Goal: Find specific page/section: Find specific page/section

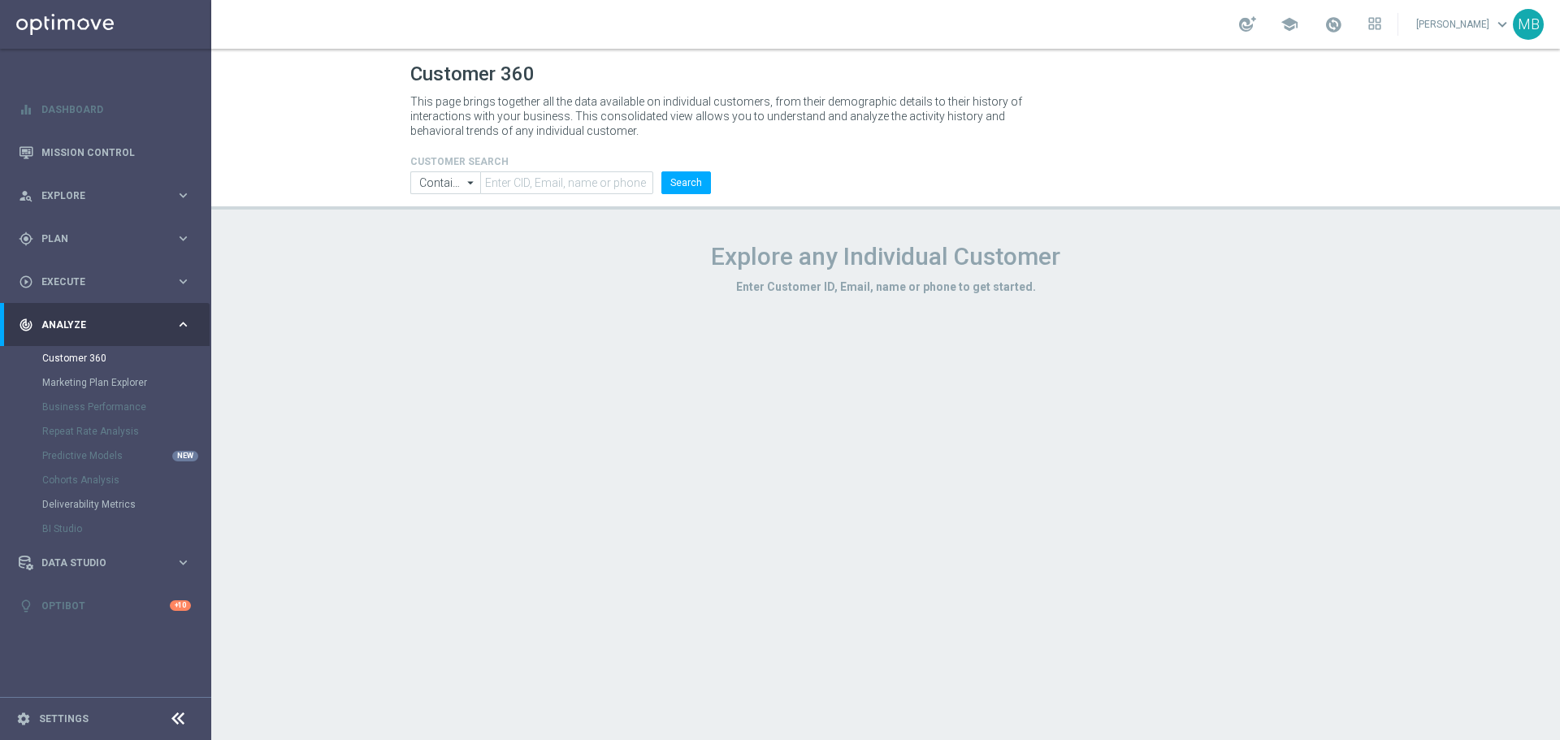
click at [548, 162] on h4 "CUSTOMER SEARCH" at bounding box center [560, 161] width 301 height 11
click at [556, 177] on input "text" at bounding box center [566, 182] width 173 height 23
paste input "2066099"
type input "2066099"
click at [705, 175] on button "Search" at bounding box center [686, 182] width 50 height 23
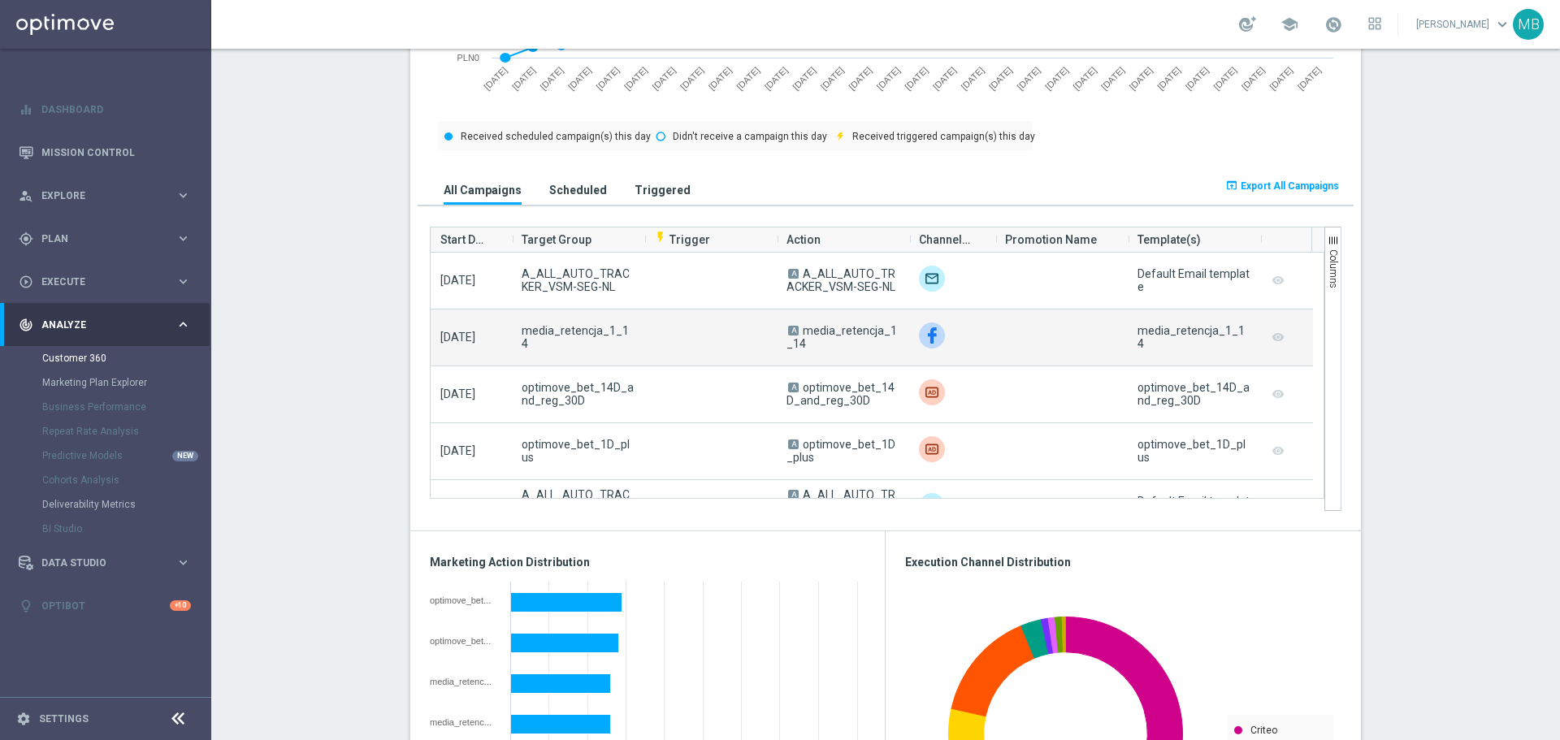
scroll to position [244, 0]
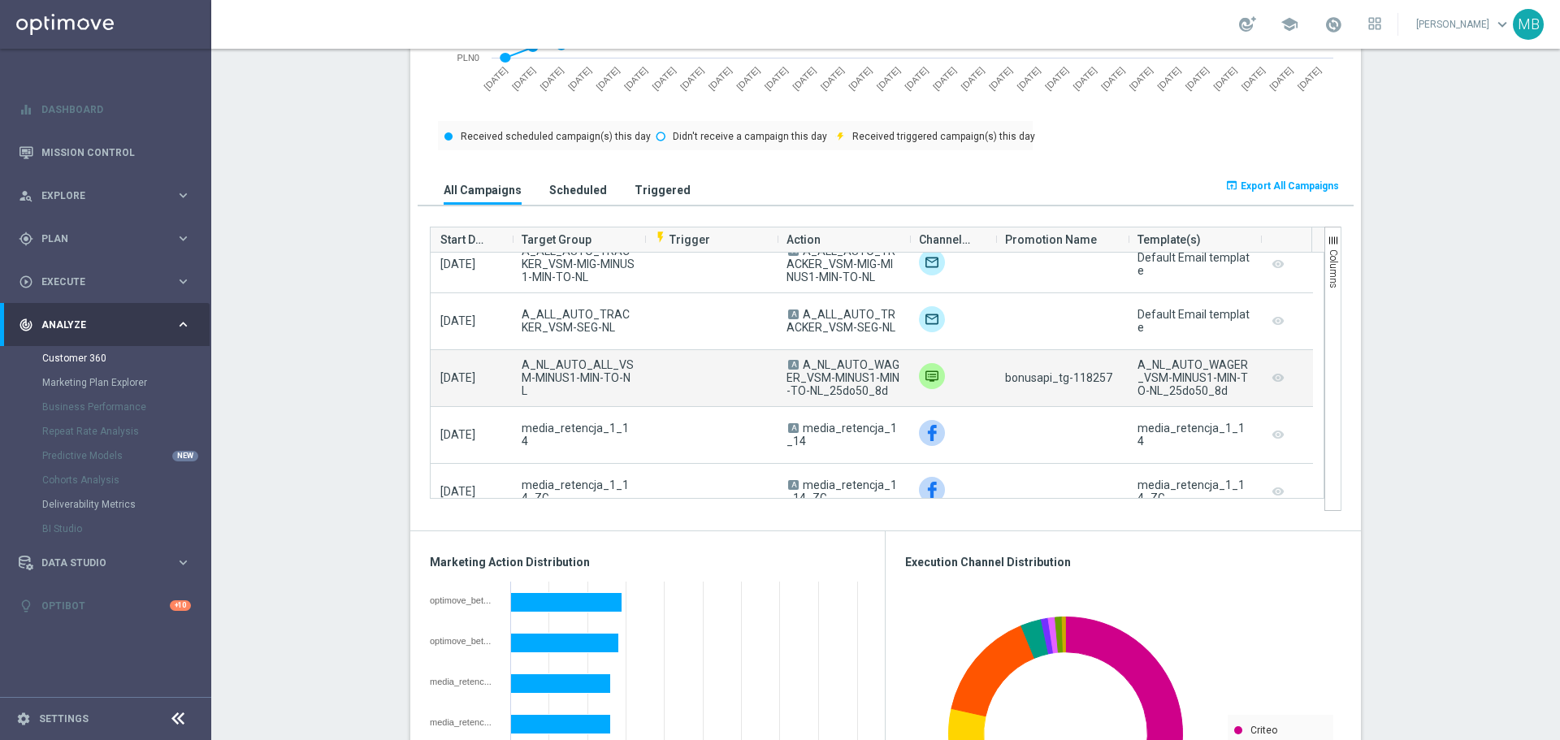
click at [1077, 375] on span "bonusapi_tg-118257" at bounding box center [1058, 377] width 107 height 13
copy span "118257"
click at [1076, 377] on span "bonusapi_tg-118257" at bounding box center [1058, 377] width 107 height 13
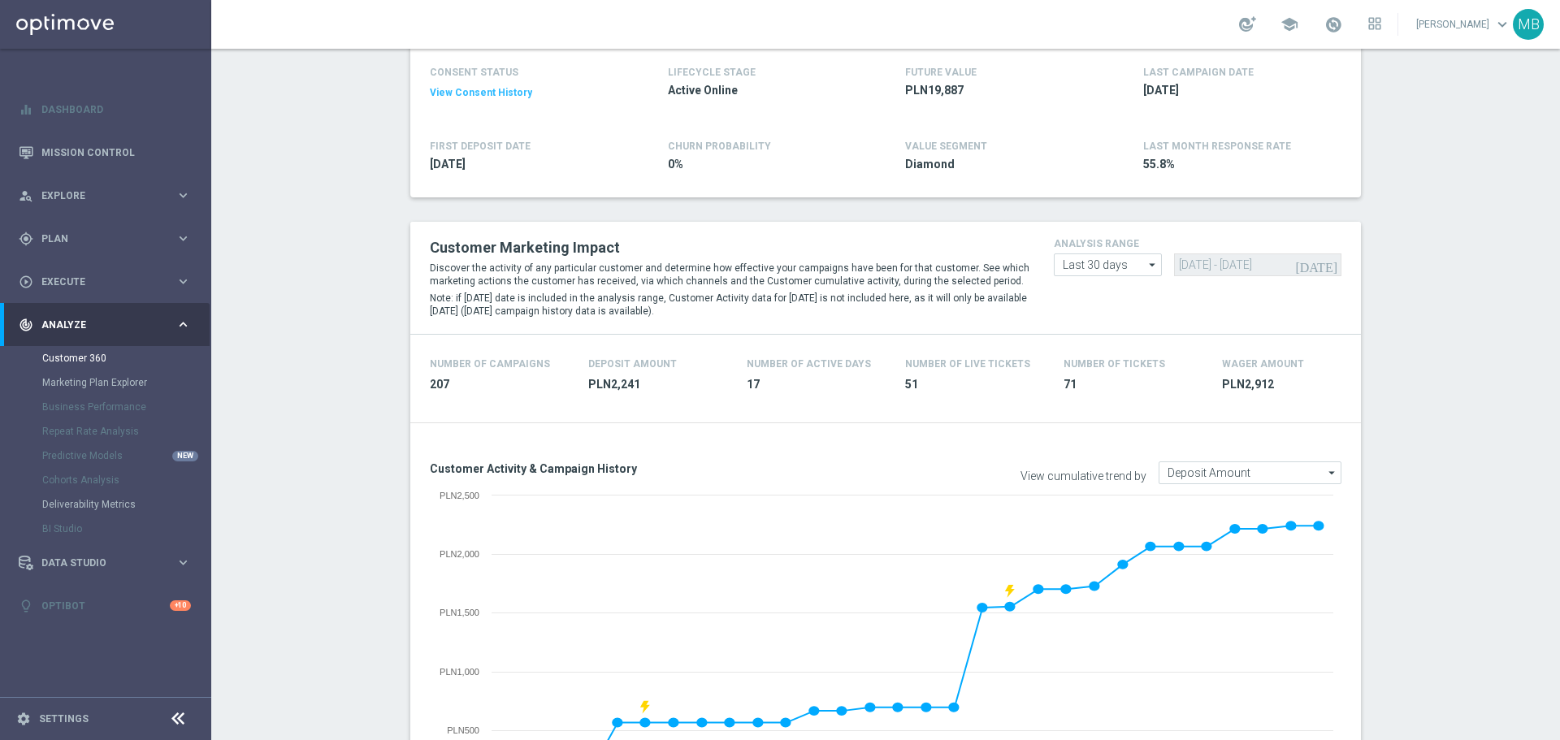
scroll to position [0, 0]
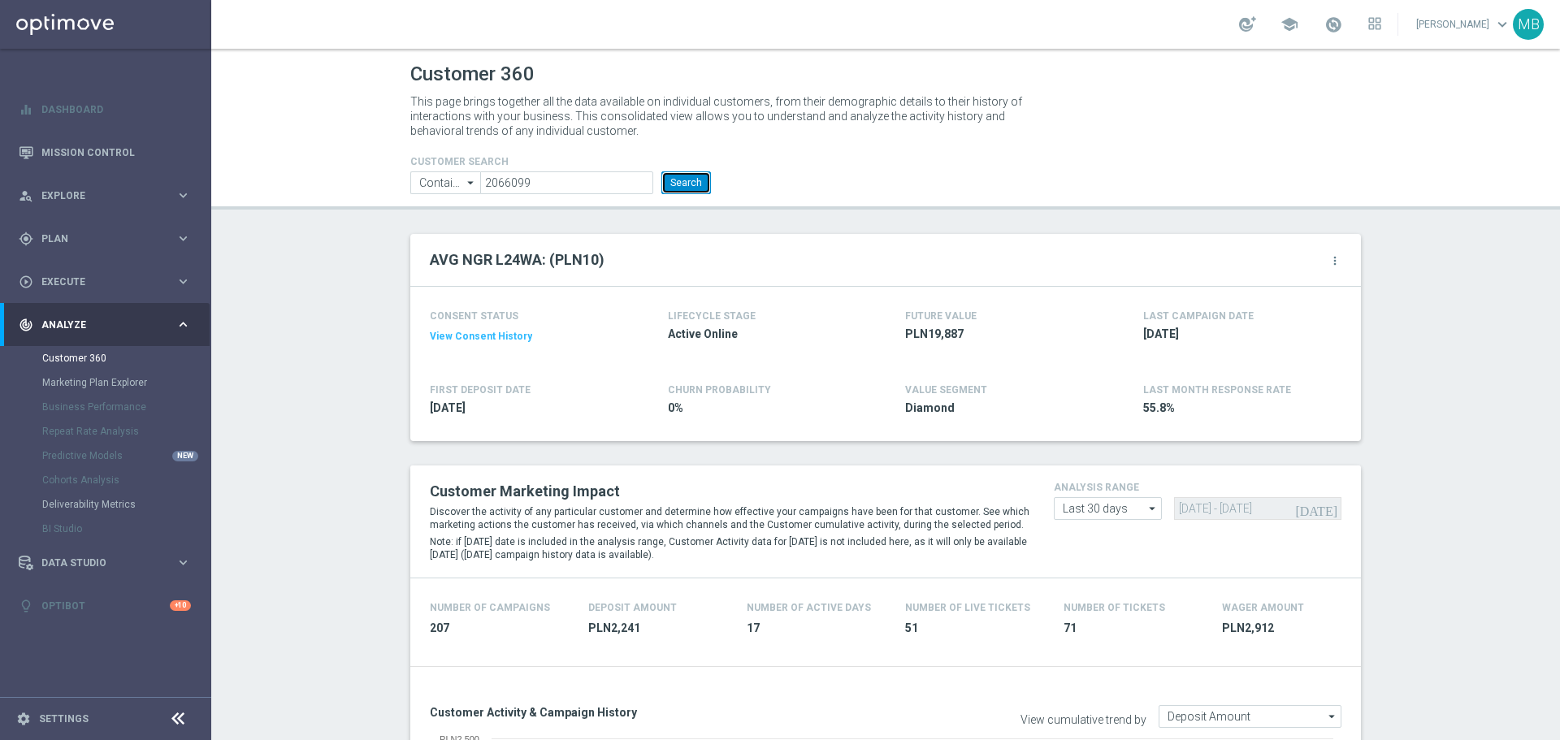
click at [692, 180] on button "Search" at bounding box center [686, 182] width 50 height 23
